Goal: Task Accomplishment & Management: Manage account settings

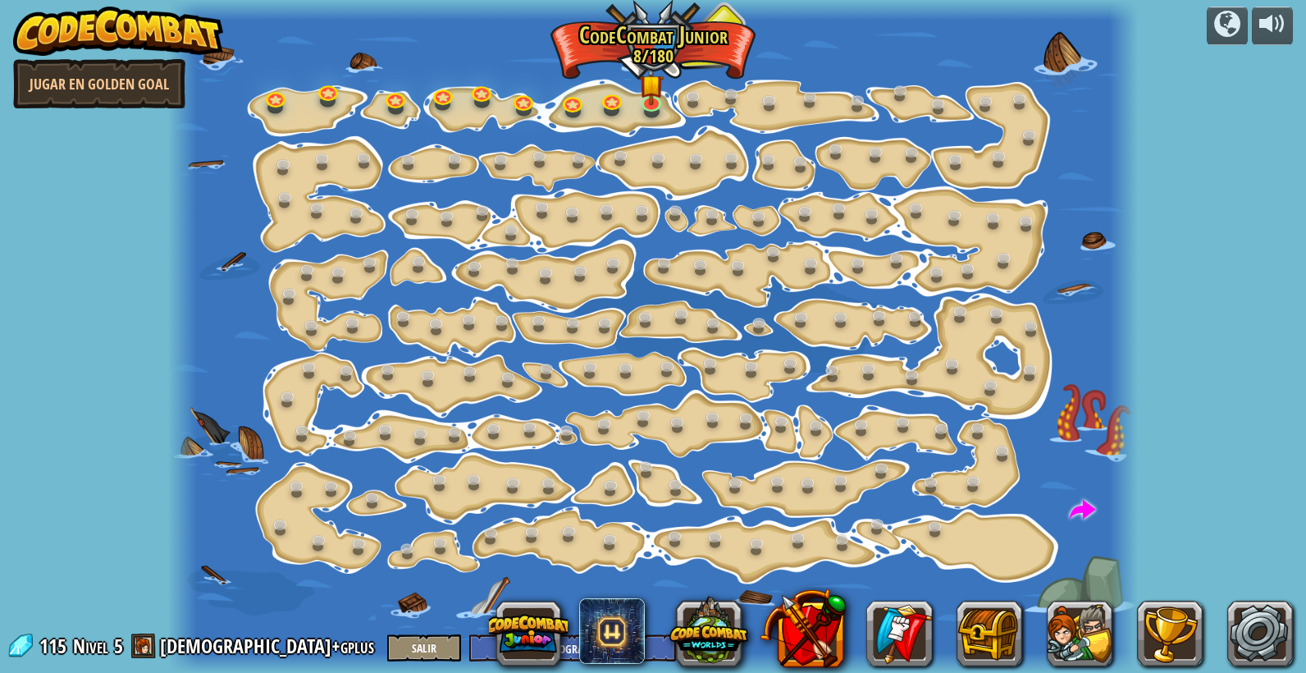
select select "es-419"
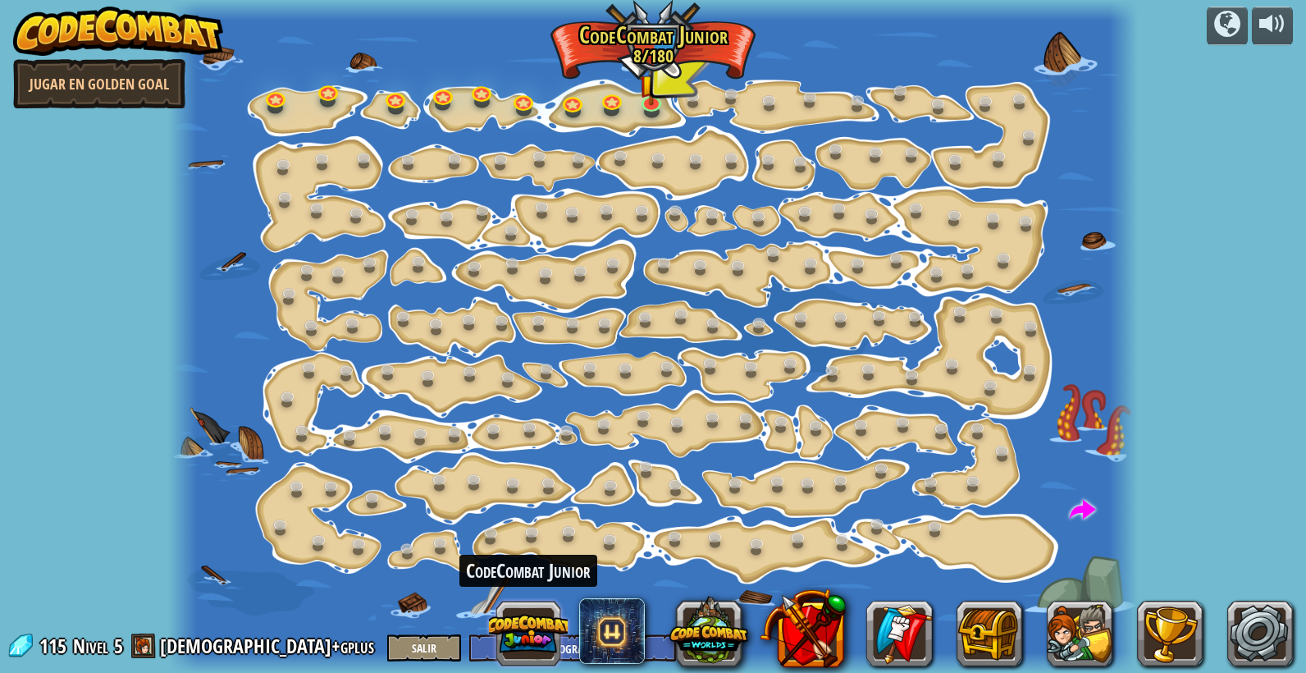
click at [535, 630] on button at bounding box center [528, 633] width 79 height 79
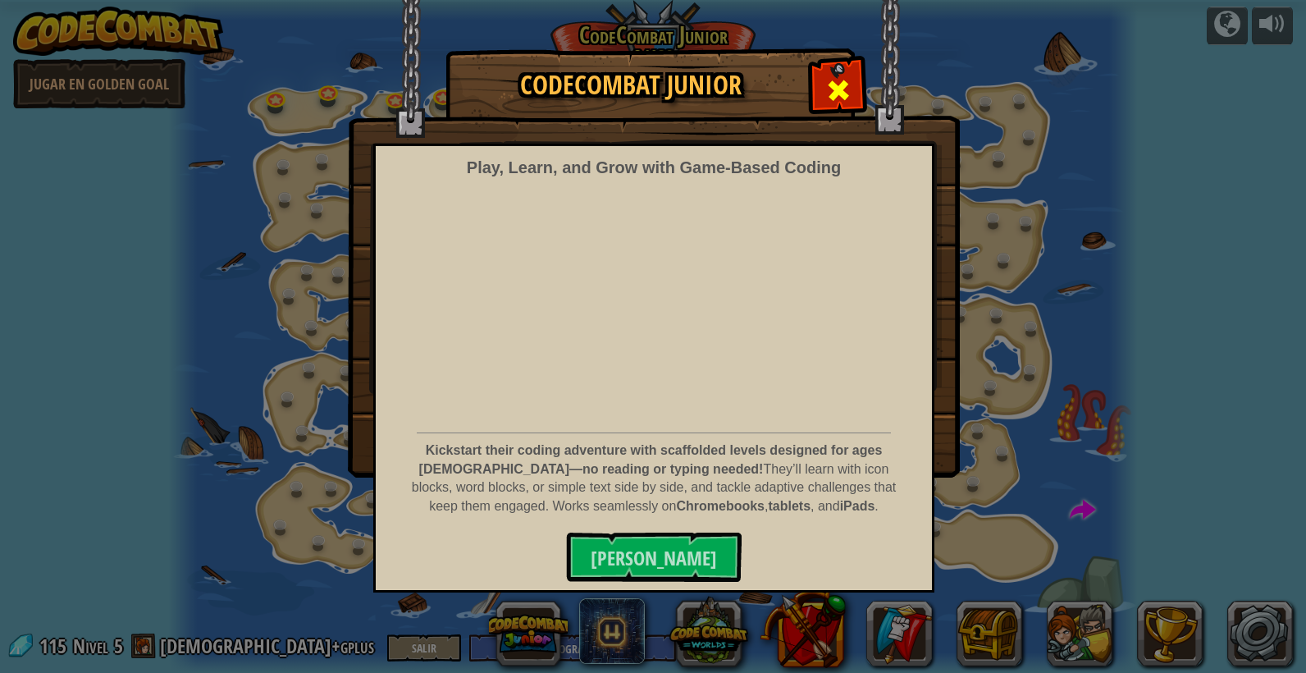
click at [837, 85] on span at bounding box center [838, 90] width 26 height 26
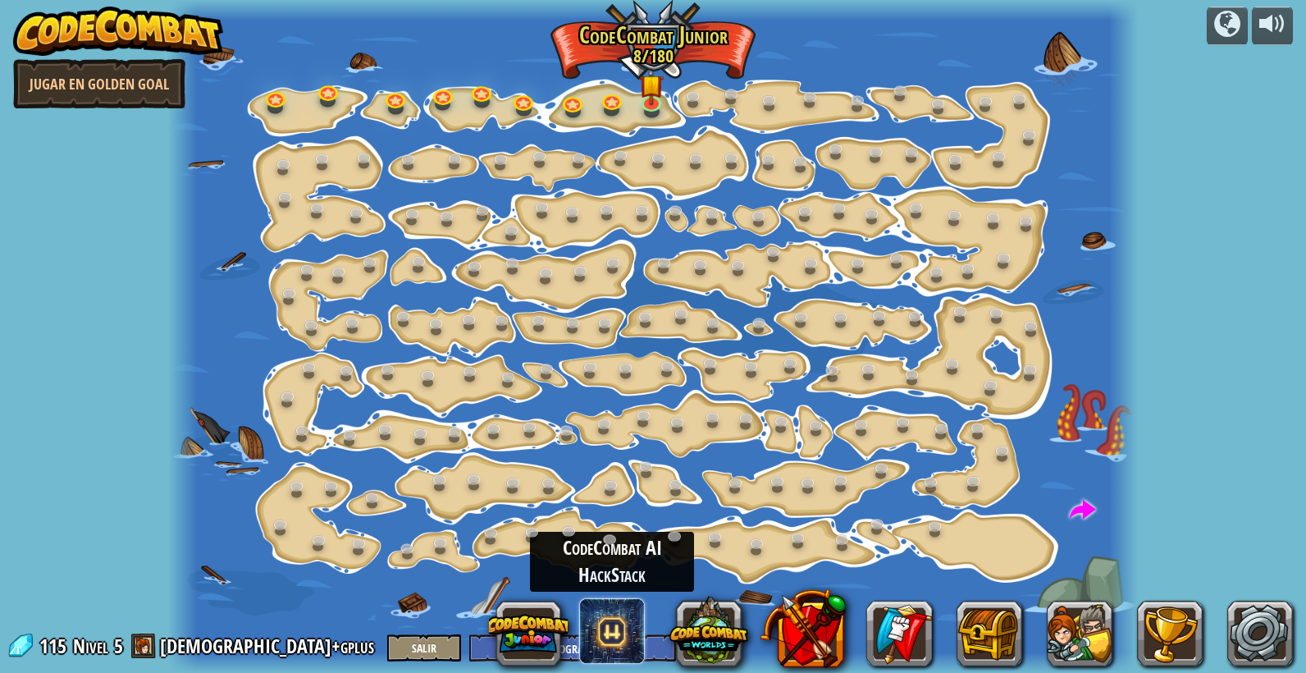
click at [633, 636] on span at bounding box center [612, 631] width 66 height 66
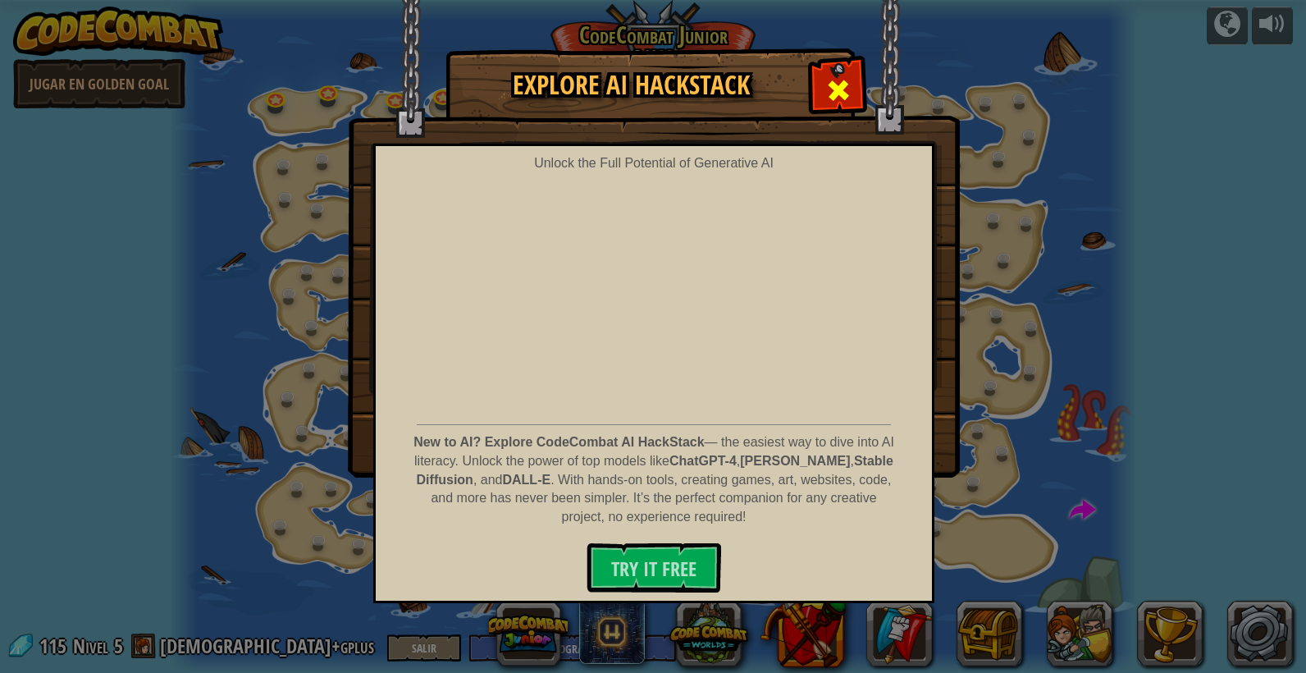
click at [845, 80] on span at bounding box center [838, 90] width 26 height 26
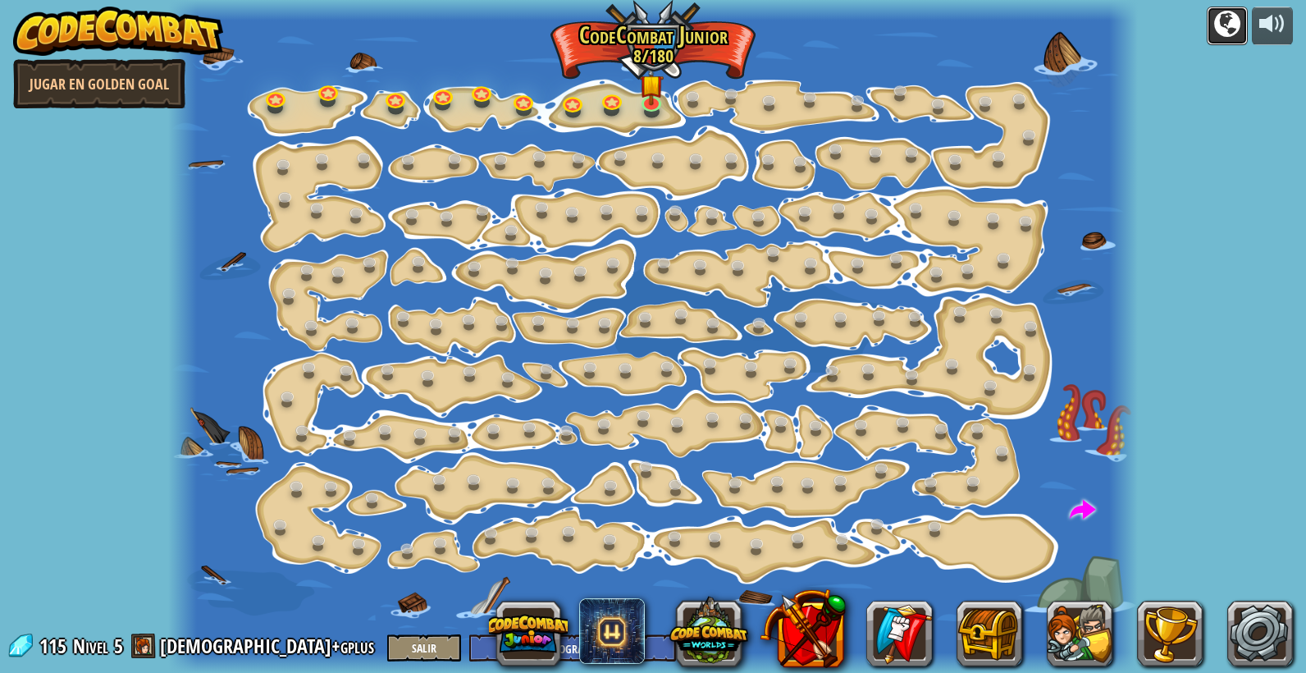
click at [1237, 33] on div at bounding box center [1227, 24] width 26 height 26
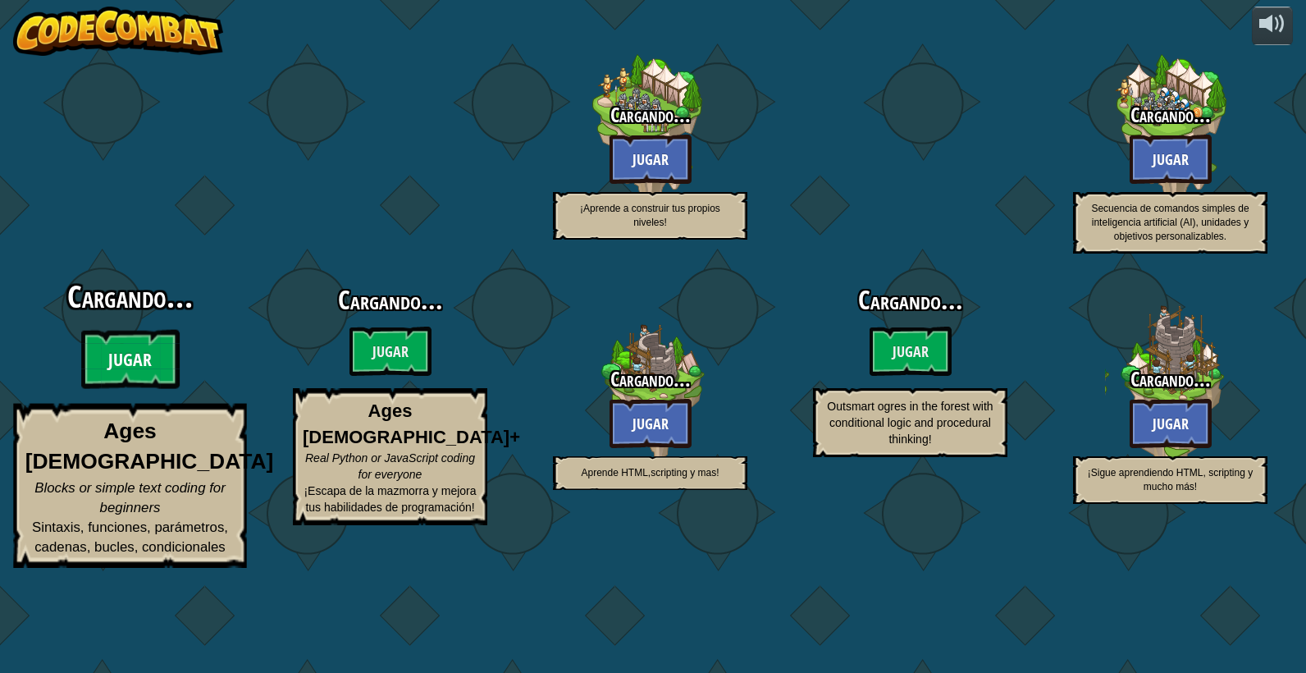
select select "es-419"
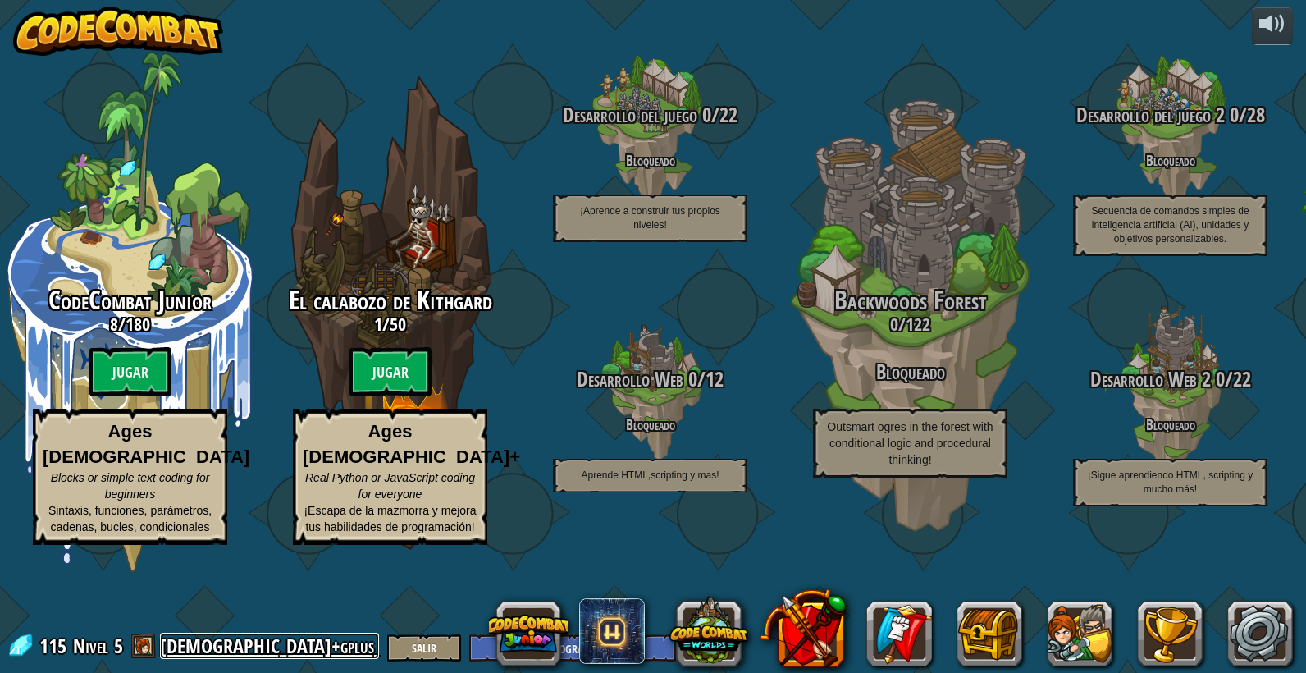
click at [187, 646] on link "[DEMOGRAPHIC_DATA]+gplus" at bounding box center [269, 646] width 219 height 26
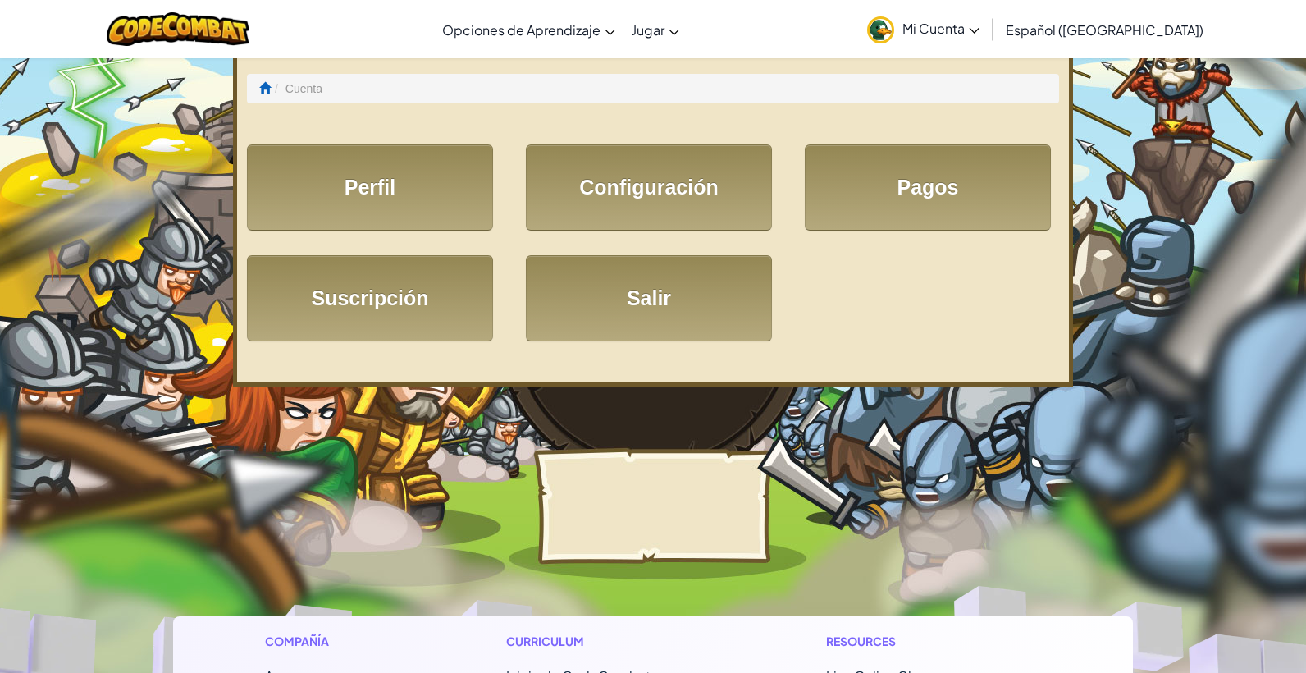
select select "es-419"
